Goal: Information Seeking & Learning: Find contact information

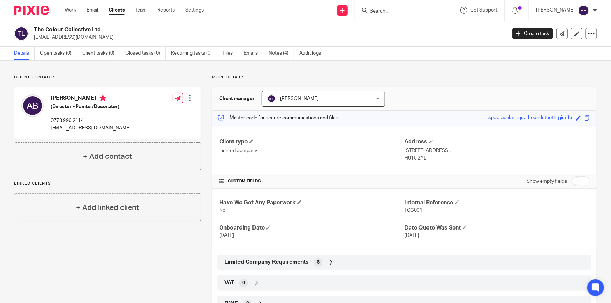
click at [390, 11] on input "Search" at bounding box center [400, 11] width 63 height 6
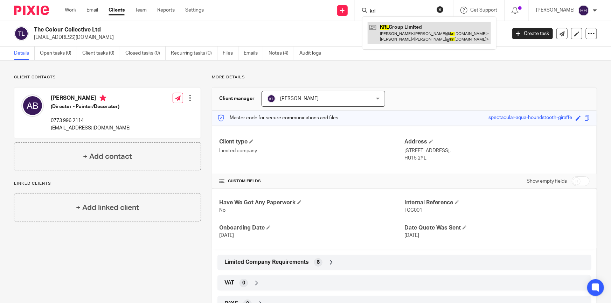
type input "krl"
click at [406, 29] on link at bounding box center [429, 33] width 123 height 22
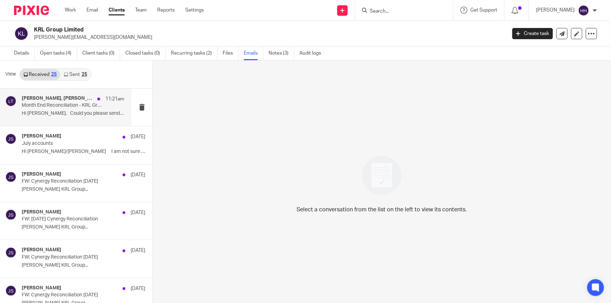
click at [57, 106] on p "Month End Reconciliation - KRL Group [DATE]" at bounding box center [63, 106] width 82 height 6
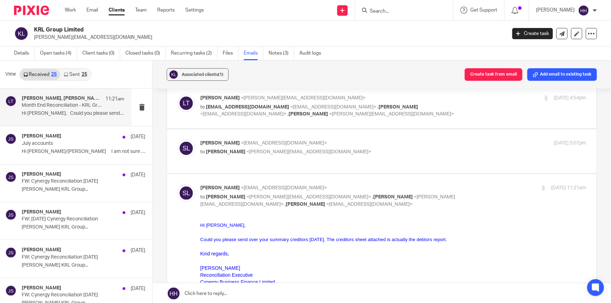
scroll to position [63, 0]
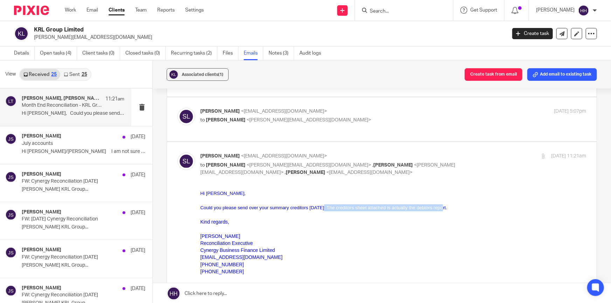
drag, startPoint x: 346, startPoint y: 209, endPoint x: 476, endPoint y: 207, distance: 129.9
click at [447, 207] on span "Could you please send over your summary creditors today. The creditors sheet at…" at bounding box center [323, 207] width 247 height 5
click at [454, 218] on p at bounding box center [393, 214] width 386 height 7
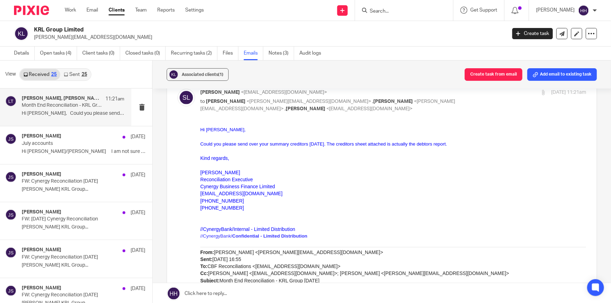
scroll to position [159, 0]
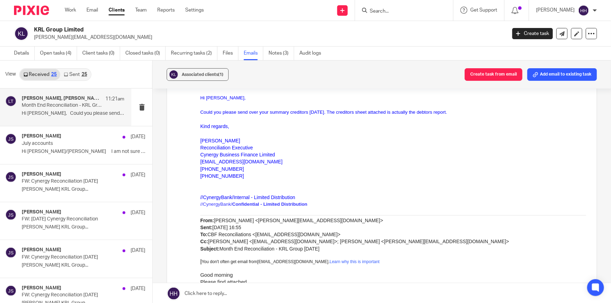
drag, startPoint x: 246, startPoint y: 167, endPoint x: 211, endPoint y: 169, distance: 35.5
click at [211, 169] on p "+44 (0)161 804 1353" at bounding box center [393, 169] width 386 height 7
copy span "(0)161 804 1353"
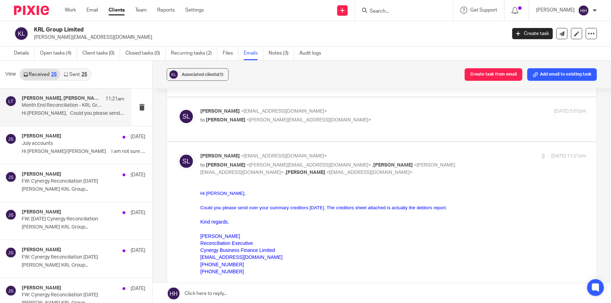
scroll to position [32, 0]
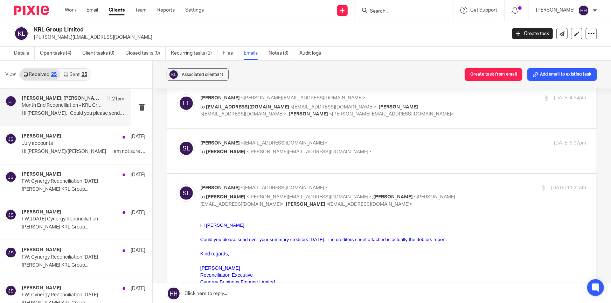
click at [375, 140] on p "Steven Lawrance <slawrance@cynergybusinessfinance.co.uk>" at bounding box center [328, 143] width 257 height 7
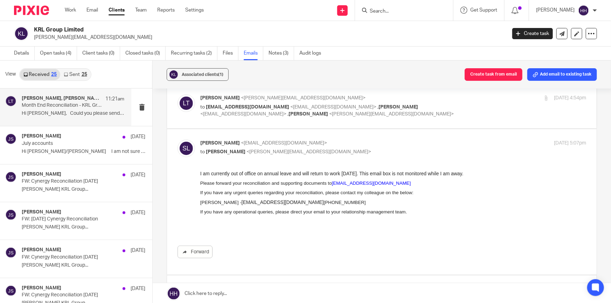
scroll to position [0, 0]
click at [382, 143] on p "Steven Lawrance <slawrance@cynergybusinessfinance.co.uk>" at bounding box center [328, 143] width 257 height 7
checkbox input "false"
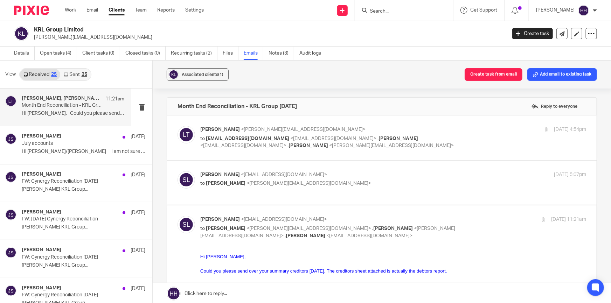
click at [461, 129] on div "10 Sep 2025 4:54pm" at bounding box center [522, 129] width 128 height 7
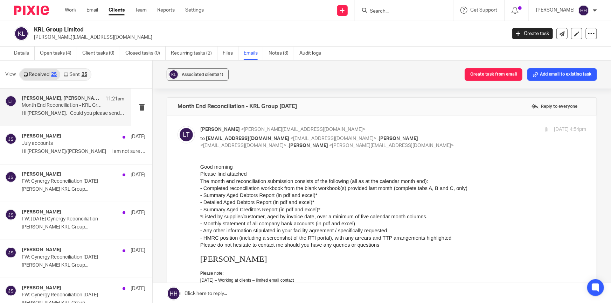
click at [458, 132] on div "10 Sep 2025 4:54pm" at bounding box center [522, 129] width 128 height 7
checkbox input "false"
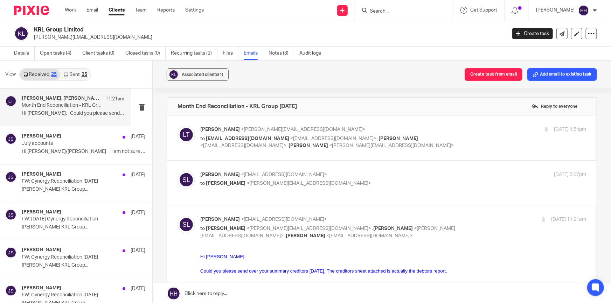
click at [385, 175] on p "Steven Lawrance <slawrance@cynergybusinessfinance.co.uk>" at bounding box center [328, 174] width 257 height 7
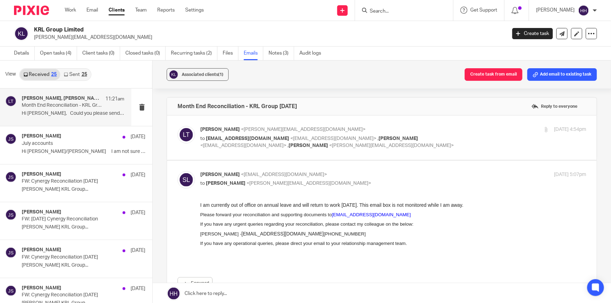
click at [385, 175] on p "Steven Lawrance <slawrance@cynergybusinessfinance.co.uk>" at bounding box center [328, 174] width 257 height 7
checkbox input "false"
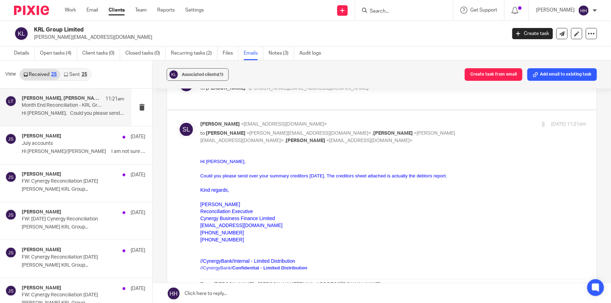
scroll to position [127, 0]
